Goal: Task Accomplishment & Management: Use online tool/utility

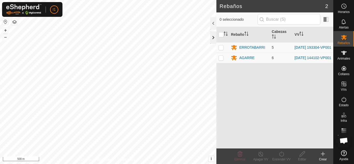
click at [212, 42] on div at bounding box center [213, 37] width 6 height 12
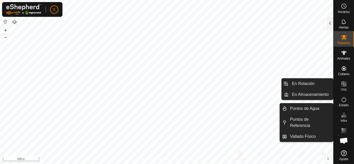
click at [348, 86] on es-virtualpaddocks-svg-icon at bounding box center [344, 84] width 9 height 8
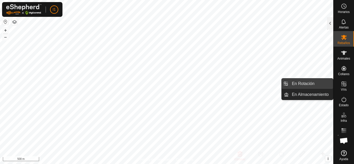
click at [327, 81] on link "En Rotación" at bounding box center [311, 84] width 44 height 10
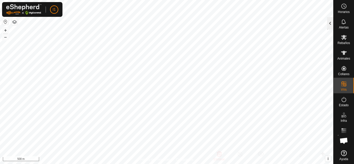
click at [329, 24] on div at bounding box center [330, 23] width 6 height 12
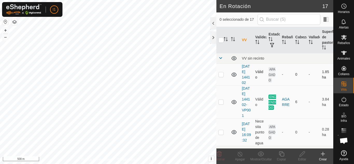
click at [222, 77] on p-checkbox at bounding box center [221, 74] width 5 height 4
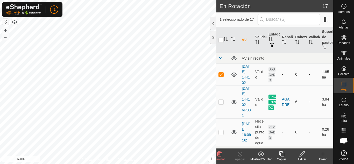
click at [222, 77] on p-checkbox at bounding box center [221, 74] width 5 height 4
checkbox input "false"
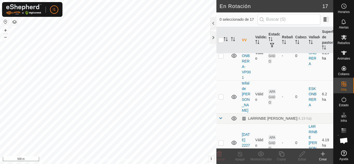
scroll to position [332, 0]
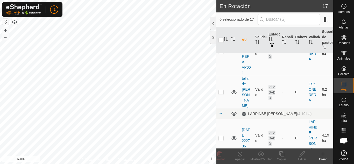
click at [220, 53] on p-checkbox at bounding box center [221, 51] width 5 height 4
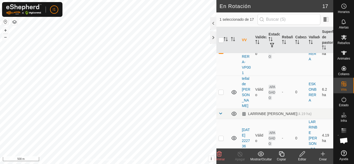
click at [220, 53] on p-checkbox at bounding box center [221, 51] width 5 height 4
checkbox input "false"
drag, startPoint x: 329, startPoint y: 109, endPoint x: 331, endPoint y: 125, distance: 15.5
click at [331, 125] on div "VV Validez Estado Rebaño Cabezas Vallado Superficie de pastoreo VV sin recinto …" at bounding box center [275, 88] width 117 height 122
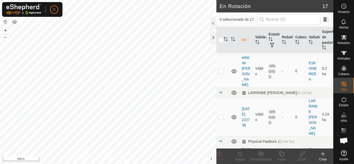
scroll to position [352, 0]
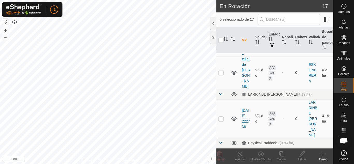
click at [221, 75] on p-checkbox at bounding box center [221, 73] width 5 height 4
click at [265, 155] on show-hide-svg-icon at bounding box center [261, 154] width 21 height 6
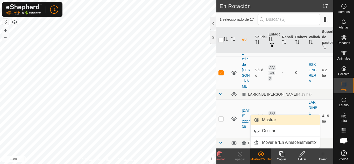
click at [267, 118] on link "Mostrar" at bounding box center [285, 120] width 69 height 10
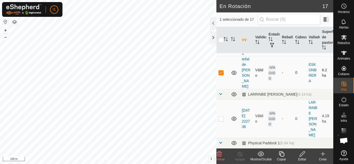
click at [220, 75] on p-checkbox at bounding box center [221, 73] width 5 height 4
checkbox input "false"
click at [245, 88] on link "tellalde [PERSON_NAME]" at bounding box center [246, 72] width 9 height 31
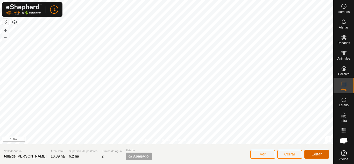
click at [318, 153] on span "Editar" at bounding box center [317, 154] width 10 height 4
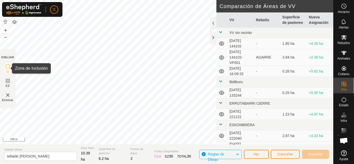
click at [6, 64] on icon at bounding box center [8, 67] width 6 height 6
click at [3, 31] on button "+" at bounding box center [5, 30] width 6 height 6
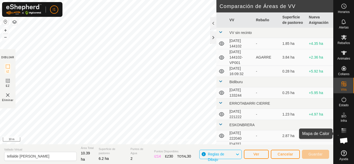
click at [353, 148] on div "Horarios Alertas Rebaños Animales Collares VVs Estado Infra Mapa de Calor Ayuda…" at bounding box center [177, 82] width 354 height 164
click at [326, 139] on div "Política de Privacidad Contáctenos GORRI 2406090029 [GEOGRAPHIC_DATA] [DATE] 19…" at bounding box center [167, 82] width 334 height 164
click at [308, 158] on div "Política de Privacidad Contáctenos GORRI 2406090029 [GEOGRAPHIC_DATA] [DATE] 19…" at bounding box center [167, 82] width 334 height 164
click at [4, 70] on section "DIBUJAR IZ EZ Eliminar" at bounding box center [8, 78] width 16 height 59
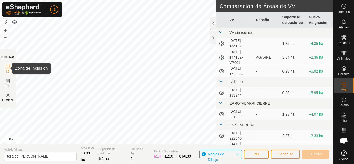
click at [8, 67] on icon at bounding box center [8, 67] width 6 height 6
click at [6, 68] on rect at bounding box center [8, 67] width 4 height 4
click at [4, 68] on section "DIBUJAR IZ EZ Eliminar" at bounding box center [8, 78] width 16 height 59
click at [6, 97] on img at bounding box center [8, 95] width 6 height 6
click at [6, 67] on icon at bounding box center [8, 67] width 6 height 6
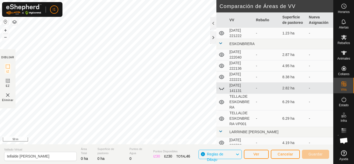
scroll to position [86, 0]
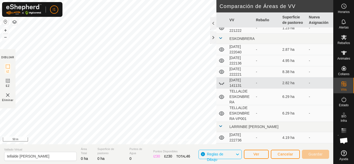
click at [223, 85] on icon at bounding box center [223, 84] width 1 height 1
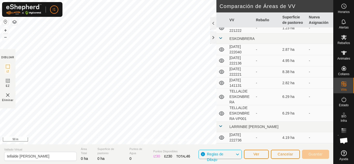
click at [223, 85] on icon at bounding box center [221, 83] width 5 height 4
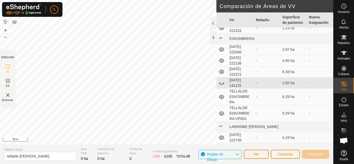
click at [223, 85] on icon at bounding box center [223, 84] width 1 height 1
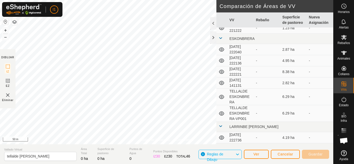
click at [8, 97] on img at bounding box center [8, 95] width 6 height 6
drag, startPoint x: 8, startPoint y: 97, endPoint x: 282, endPoint y: 155, distance: 279.6
click at [282, 155] on div "DIBUJAR IZ EZ Eliminar Comparación de Áreas de VV VV Rebaño Superficie de pasto…" at bounding box center [167, 155] width 334 height 20
click at [282, 155] on span "Cancelar" at bounding box center [286, 154] width 16 height 4
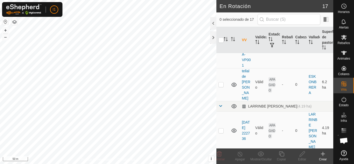
scroll to position [341, 0]
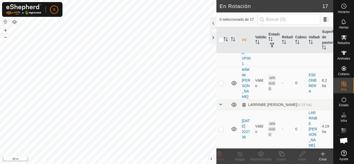
click at [222, 67] on td at bounding box center [223, 41] width 12 height 49
checkbox input "true"
click at [301, 155] on icon at bounding box center [302, 154] width 6 height 6
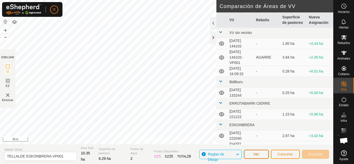
click at [259, 152] on span "Ver" at bounding box center [257, 154] width 6 height 4
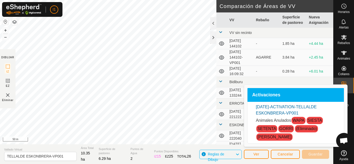
click at [292, 106] on link "[DATE]-ACTIVATION-TELLALDE ESKONBRERA-VP001" at bounding box center [286, 110] width 61 height 11
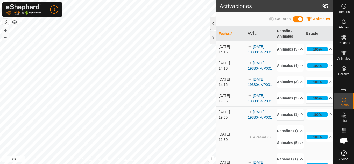
click at [214, 22] on div at bounding box center [213, 23] width 6 height 12
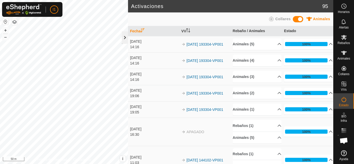
click at [122, 41] on div at bounding box center [125, 37] width 6 height 12
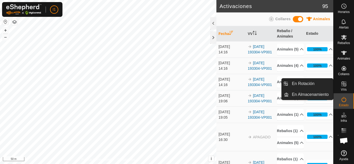
click at [325, 84] on link "En Rotación" at bounding box center [311, 84] width 44 height 10
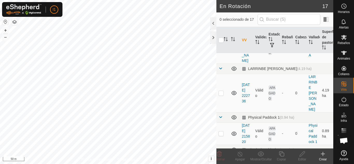
scroll to position [532, 0]
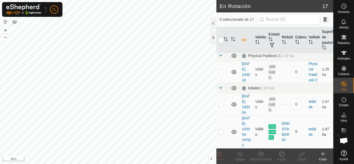
click at [235, 131] on icon at bounding box center [234, 132] width 6 height 6
click at [220, 86] on span at bounding box center [221, 88] width 4 height 4
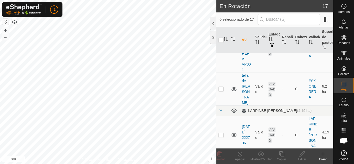
scroll to position [310, 0]
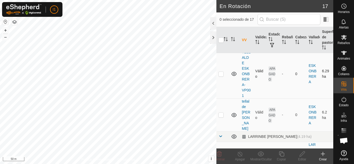
click at [224, 76] on p-tablecheckbox at bounding box center [221, 74] width 5 height 4
checkbox input "true"
click at [301, 159] on div "Editar" at bounding box center [302, 159] width 21 height 5
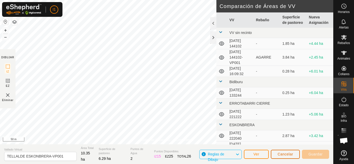
click at [289, 151] on button "Cancelar" at bounding box center [285, 154] width 29 height 9
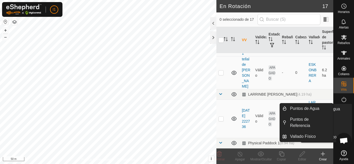
scroll to position [359, 0]
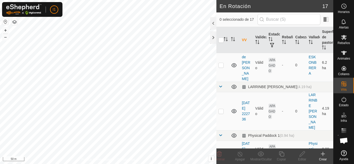
click at [220, 26] on p-checkbox at bounding box center [221, 24] width 5 height 4
checkbox input "true"
click at [237, 27] on icon at bounding box center [234, 24] width 6 height 6
click at [247, 48] on link "TELLALDE ESKONBRERA-VP001" at bounding box center [246, 24] width 9 height 48
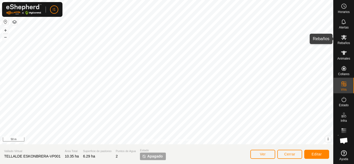
click at [351, 39] on div "Rebaños" at bounding box center [344, 39] width 20 height 16
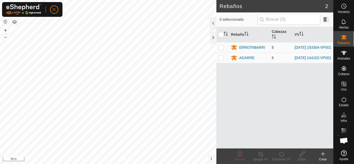
click at [223, 50] on p-tablecheckbox at bounding box center [221, 47] width 5 height 4
checkbox input "true"
click at [278, 161] on div "Encender VV" at bounding box center [281, 159] width 21 height 5
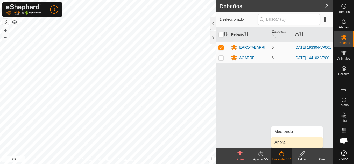
click at [285, 141] on link "Ahora" at bounding box center [297, 143] width 51 height 10
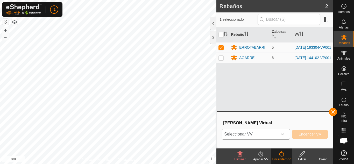
click at [283, 136] on icon "dropdown trigger" at bounding box center [283, 134] width 4 height 4
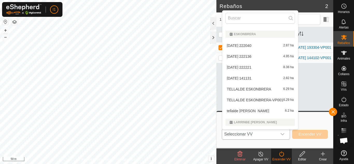
scroll to position [93, 0]
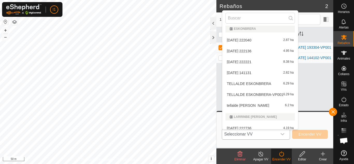
click at [276, 97] on li "TELLALDE ESKONBRERA-VP001 6.29 ha" at bounding box center [261, 95] width 76 height 10
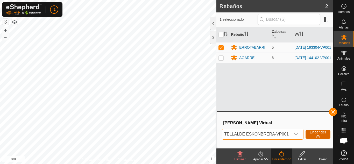
click at [318, 138] on span "Encender VV" at bounding box center [318, 134] width 17 height 8
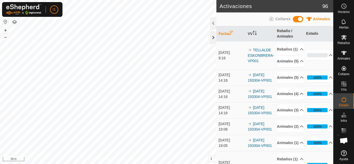
click at [211, 42] on div at bounding box center [213, 37] width 6 height 12
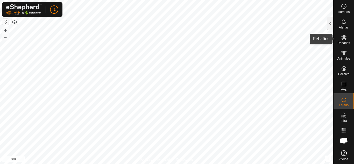
click at [348, 43] on span "Rebaños" at bounding box center [344, 43] width 12 height 3
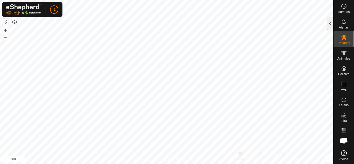
click at [328, 28] on div at bounding box center [330, 23] width 6 height 12
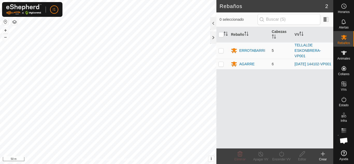
click at [224, 54] on td at bounding box center [223, 50] width 12 height 17
checkbox input "true"
click at [260, 152] on icon at bounding box center [261, 154] width 6 height 6
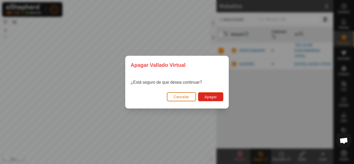
click at [176, 99] on span "Cancelar" at bounding box center [182, 97] width 16 height 4
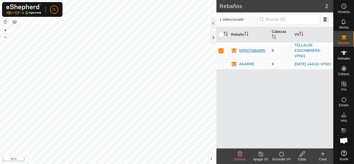
click at [247, 54] on div "ERROTABARRI" at bounding box center [249, 50] width 37 height 6
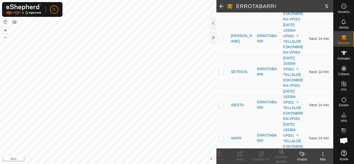
scroll to position [106, 0]
